Goal: Transaction & Acquisition: Book appointment/travel/reservation

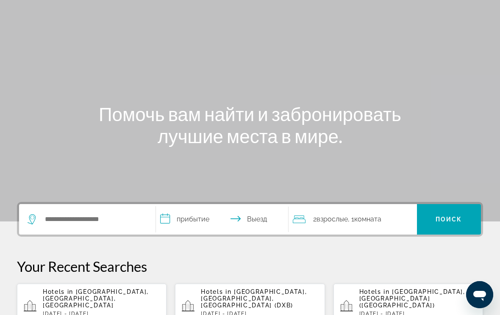
scroll to position [38, 0]
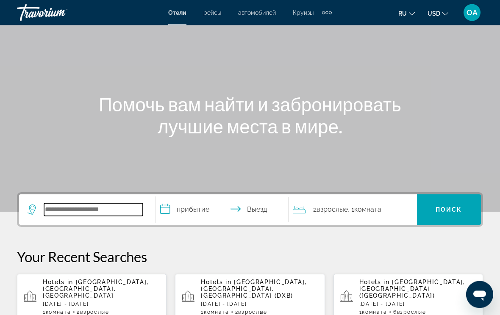
click at [73, 213] on input "Search widget" at bounding box center [93, 210] width 99 height 13
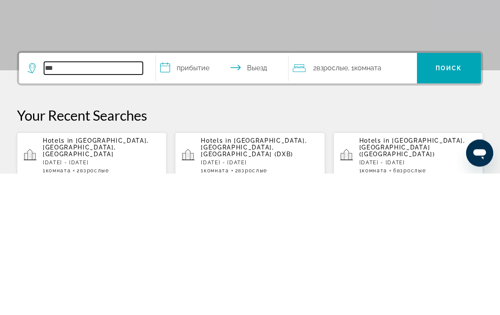
type input "***"
click at [179, 195] on input "**********" at bounding box center [224, 211] width 136 height 33
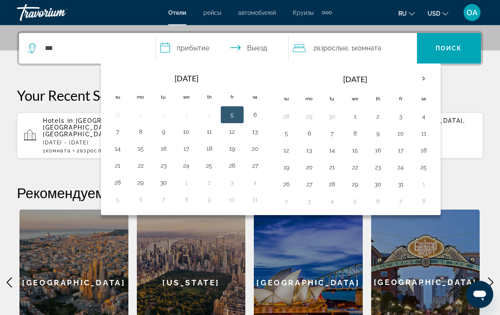
scroll to position [207, 0]
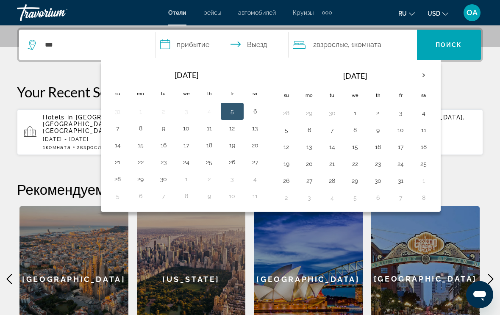
click at [193, 125] on button "10" at bounding box center [187, 129] width 14 height 12
click at [187, 150] on button "17" at bounding box center [187, 145] width 14 height 12
type input "**********"
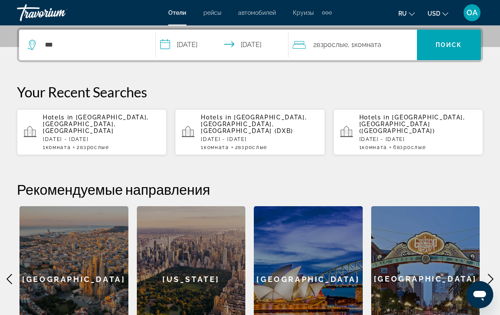
click at [465, 38] on span "Search widget" at bounding box center [449, 45] width 64 height 20
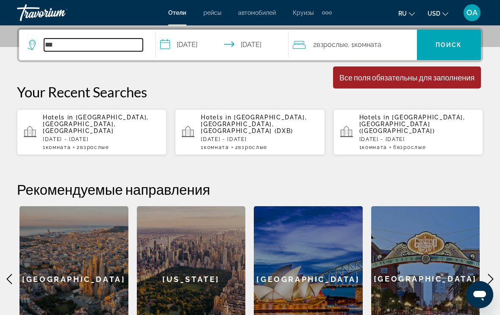
click at [89, 40] on input "***" at bounding box center [93, 45] width 99 height 13
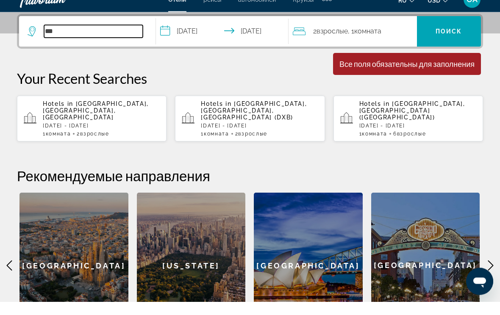
click at [89, 39] on input "***" at bounding box center [93, 45] width 99 height 13
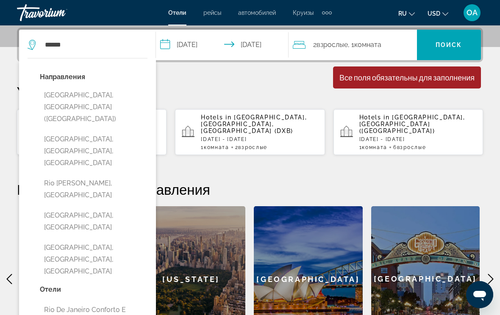
click at [97, 96] on button "[GEOGRAPHIC_DATA], [GEOGRAPHIC_DATA] ([GEOGRAPHIC_DATA])" at bounding box center [94, 107] width 108 height 40
type input "**********"
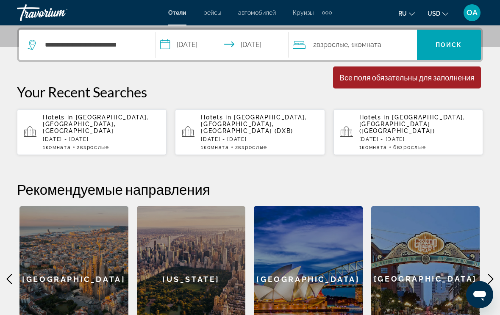
click at [456, 32] on span "Search widget" at bounding box center [449, 45] width 64 height 31
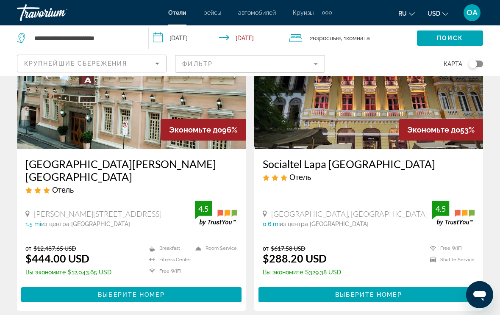
scroll to position [91, 0]
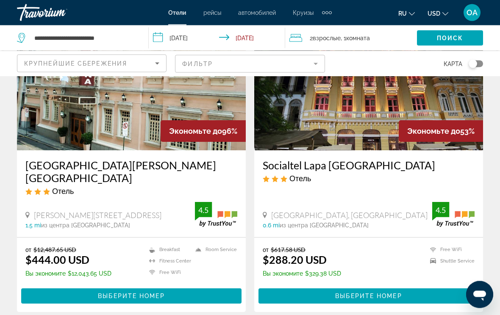
click at [407, 9] on button "ru English Español Français Italiano Português русский" at bounding box center [407, 13] width 17 height 12
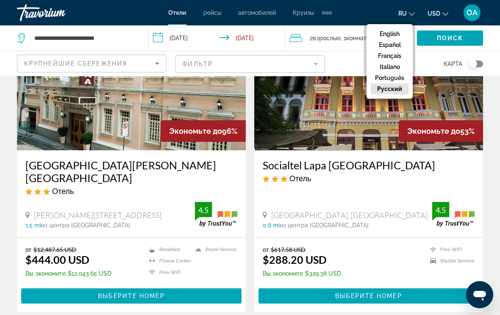
click at [396, 27] on ul "English Español Français Italiano Português русский" at bounding box center [390, 61] width 46 height 75
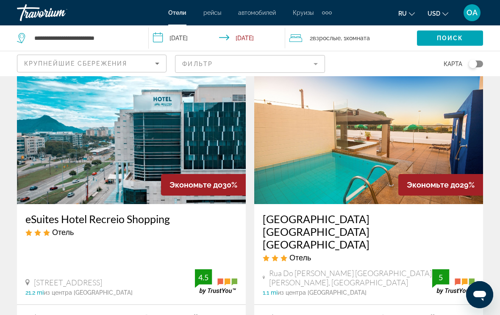
scroll to position [968, 0]
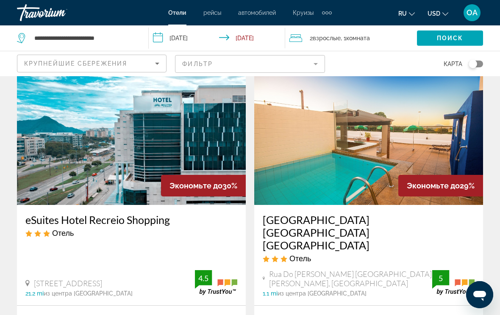
click at [338, 3] on div "Отели рейсы автомобилей Круизы деятельность Отели рейсы автомобилей Круизы деят…" at bounding box center [250, 13] width 500 height 22
click at [332, 8] on div "Extra navigation items" at bounding box center [327, 12] width 10 height 13
click at [365, 4] on div "ru English Español Français Italiano Português русский USD USD ($) MXN (Mex$) C…" at bounding box center [411, 13] width 143 height 18
click at [410, 11] on mat-icon "Change language" at bounding box center [412, 13] width 6 height 6
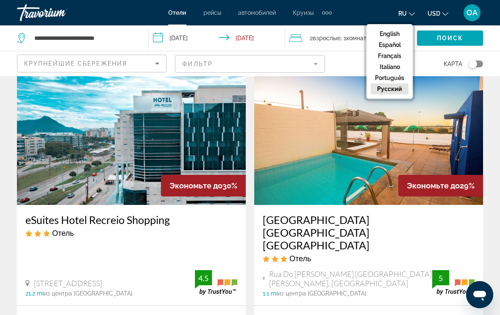
click at [393, 29] on button "English" at bounding box center [390, 33] width 38 height 11
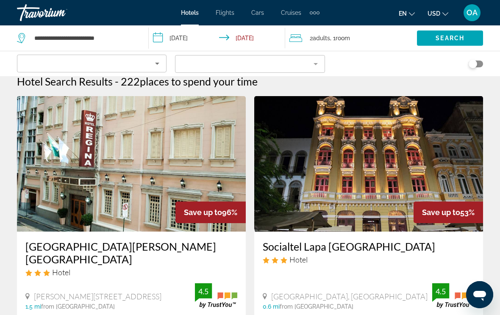
scroll to position [0, 0]
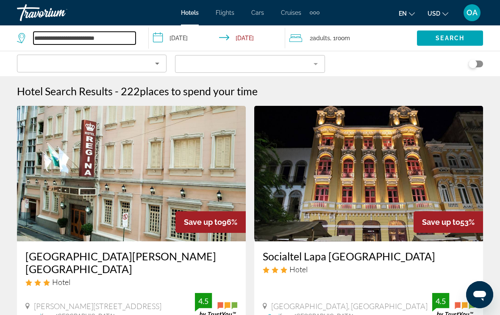
click at [77, 35] on input "**********" at bounding box center [84, 38] width 102 height 13
click at [327, 12] on div "Hotels Flights Cars Cruises Activities Hotels Flights Cars Cruises Activities e…" at bounding box center [250, 13] width 500 height 22
click at [318, 13] on div "Extra navigation items" at bounding box center [318, 12] width 3 height 3
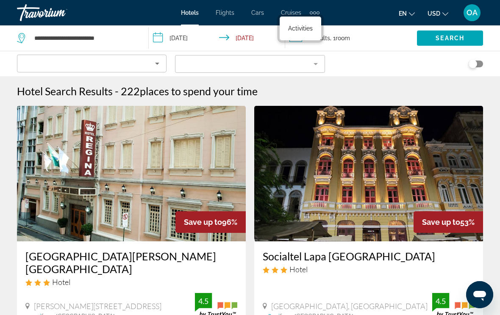
click at [319, 7] on div "Extra navigation items" at bounding box center [315, 12] width 10 height 13
click at [318, 8] on div "Extra navigation items" at bounding box center [315, 12] width 10 height 13
click at [317, 11] on div "Extra navigation items" at bounding box center [318, 12] width 3 height 3
click at [319, 11] on div "Extra navigation items" at bounding box center [315, 12] width 10 height 13
click at [318, 8] on div "Extra navigation items" at bounding box center [315, 12] width 10 height 13
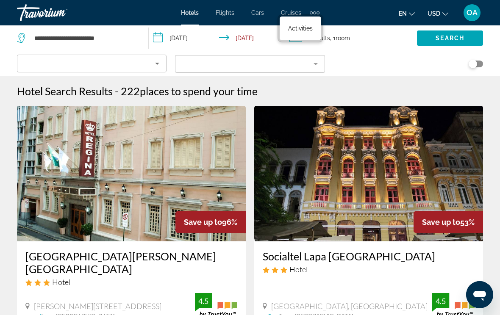
click at [319, 8] on div "Extra navigation items" at bounding box center [315, 12] width 10 height 13
click at [316, 10] on div "Extra navigation items" at bounding box center [315, 12] width 10 height 13
click at [319, 12] on div "Extra navigation items" at bounding box center [318, 12] width 3 height 3
click at [321, 17] on div "Hotels Flights Cars Cruises Activities" at bounding box center [301, 28] width 46 height 28
